Goal: Transaction & Acquisition: Register for event/course

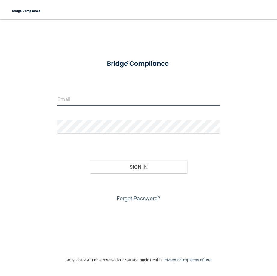
click at [72, 99] on input "email" at bounding box center [138, 99] width 162 height 14
click at [100, 99] on input "[EMAIL_ADDRESS][DOMAIN_NAME]" at bounding box center [138, 99] width 162 height 14
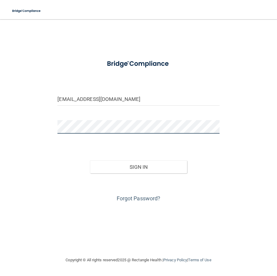
click at [90, 160] on button "Sign In" at bounding box center [138, 166] width 97 height 13
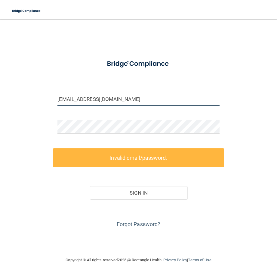
click at [99, 98] on input "[EMAIL_ADDRESS][DOMAIN_NAME]" at bounding box center [138, 99] width 162 height 14
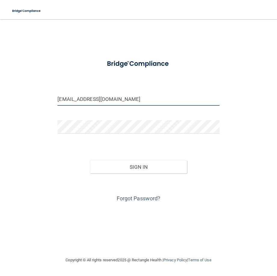
type input "[EMAIL_ADDRESS][DOMAIN_NAME]"
click at [56, 125] on div at bounding box center [138, 127] width 171 height 14
click at [90, 160] on button "Sign In" at bounding box center [138, 166] width 97 height 13
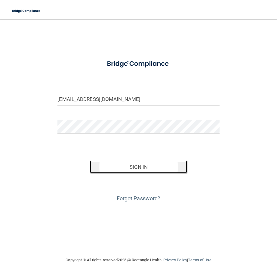
click at [118, 165] on button "Sign In" at bounding box center [138, 166] width 97 height 13
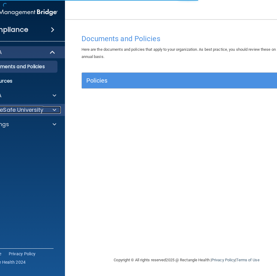
click at [5, 108] on p "OfficeSafe University" at bounding box center [15, 109] width 57 height 7
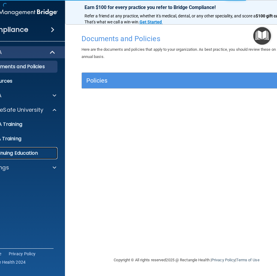
click at [17, 151] on p "Continuing Education" at bounding box center [14, 153] width 82 height 6
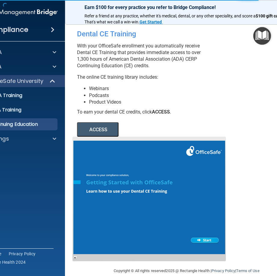
click at [86, 126] on button "ACCESS" at bounding box center [97, 129] width 41 height 14
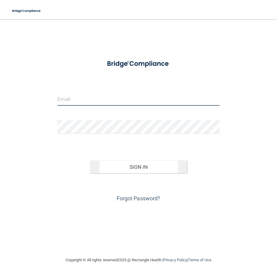
type input "[EMAIL_ADDRESS][DOMAIN_NAME]"
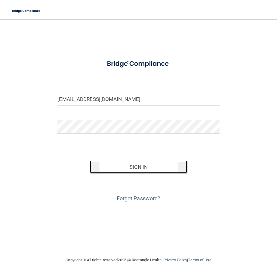
click at [110, 167] on button "Sign In" at bounding box center [138, 166] width 97 height 13
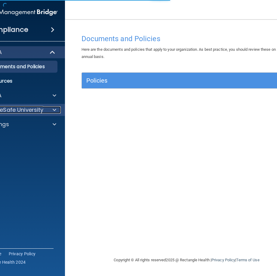
click at [39, 109] on p "OfficeSafe University" at bounding box center [15, 109] width 57 height 7
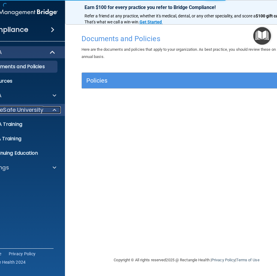
click at [34, 109] on p "OfficeSafe University" at bounding box center [15, 109] width 57 height 7
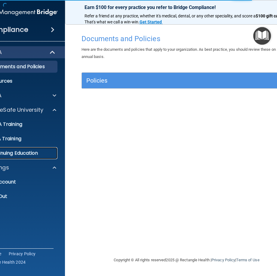
click at [12, 155] on p "Continuing Education" at bounding box center [14, 153] width 82 height 6
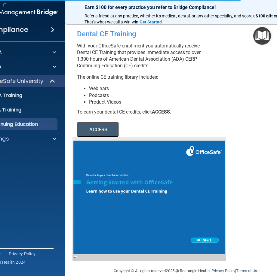
click at [93, 128] on button "ACCESS" at bounding box center [97, 129] width 41 height 14
